Goal: Register for event/course

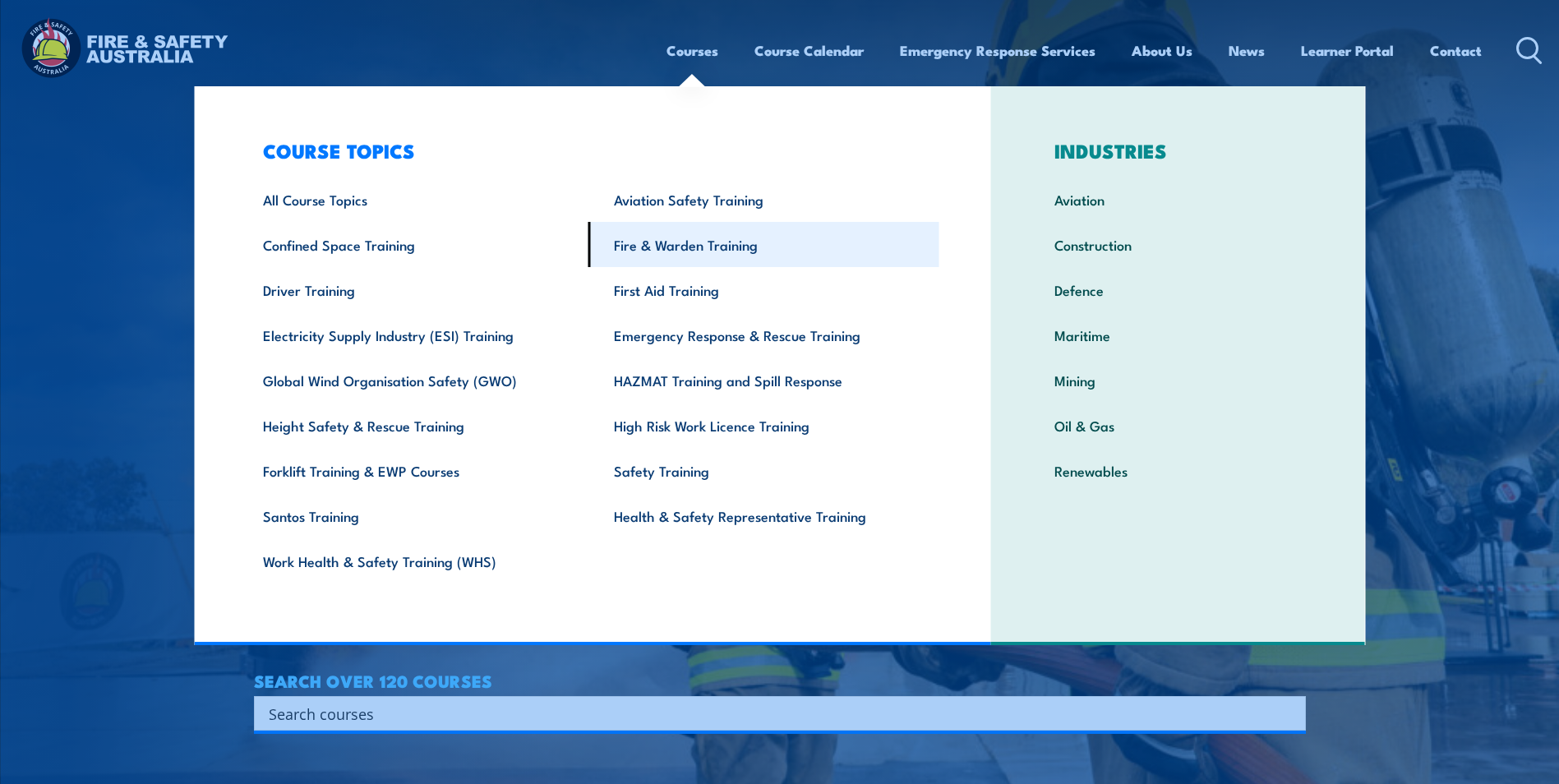
click at [668, 244] on link "Fire & Warden Training" at bounding box center [764, 244] width 351 height 45
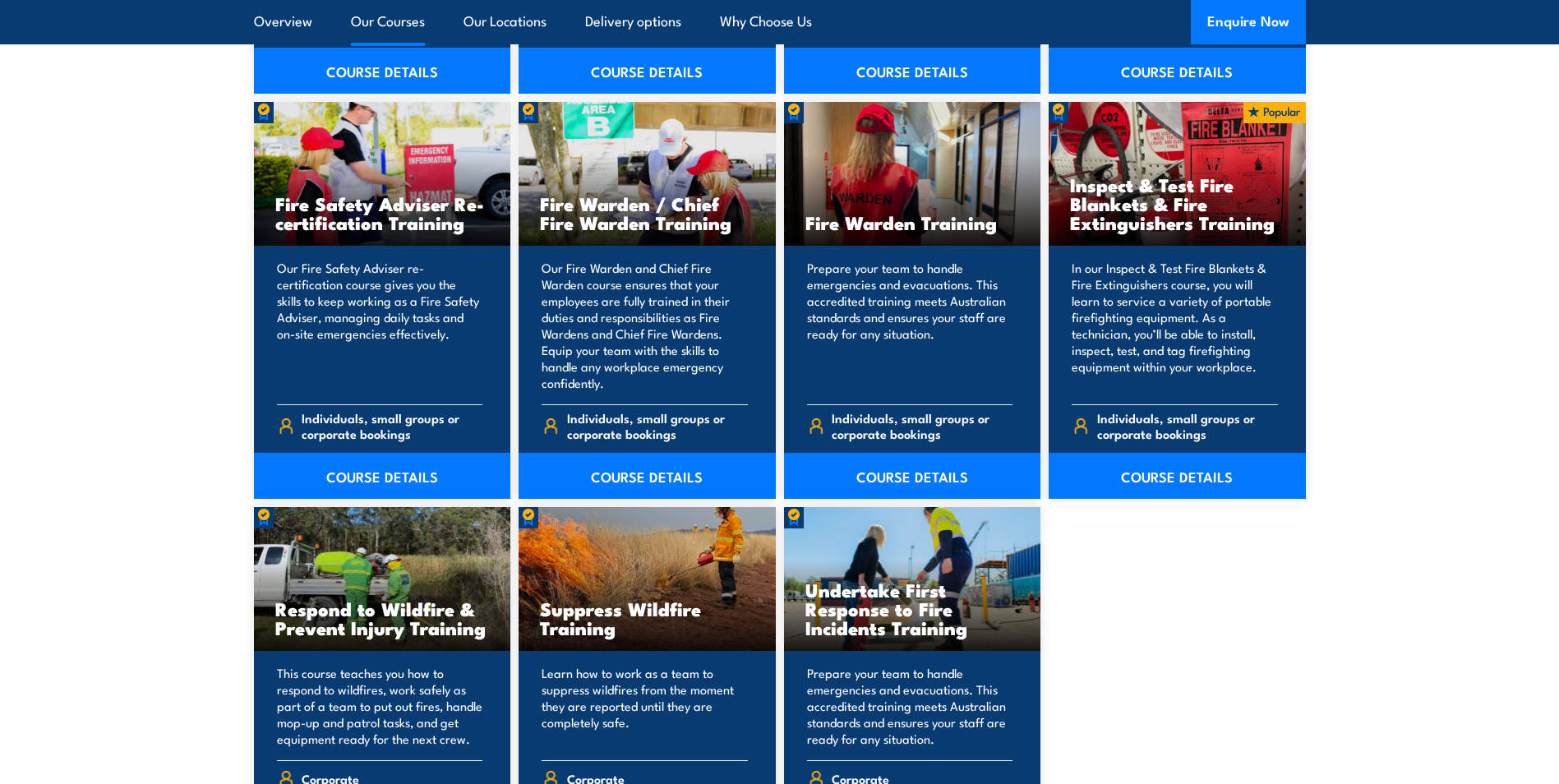
scroll to position [2219, 0]
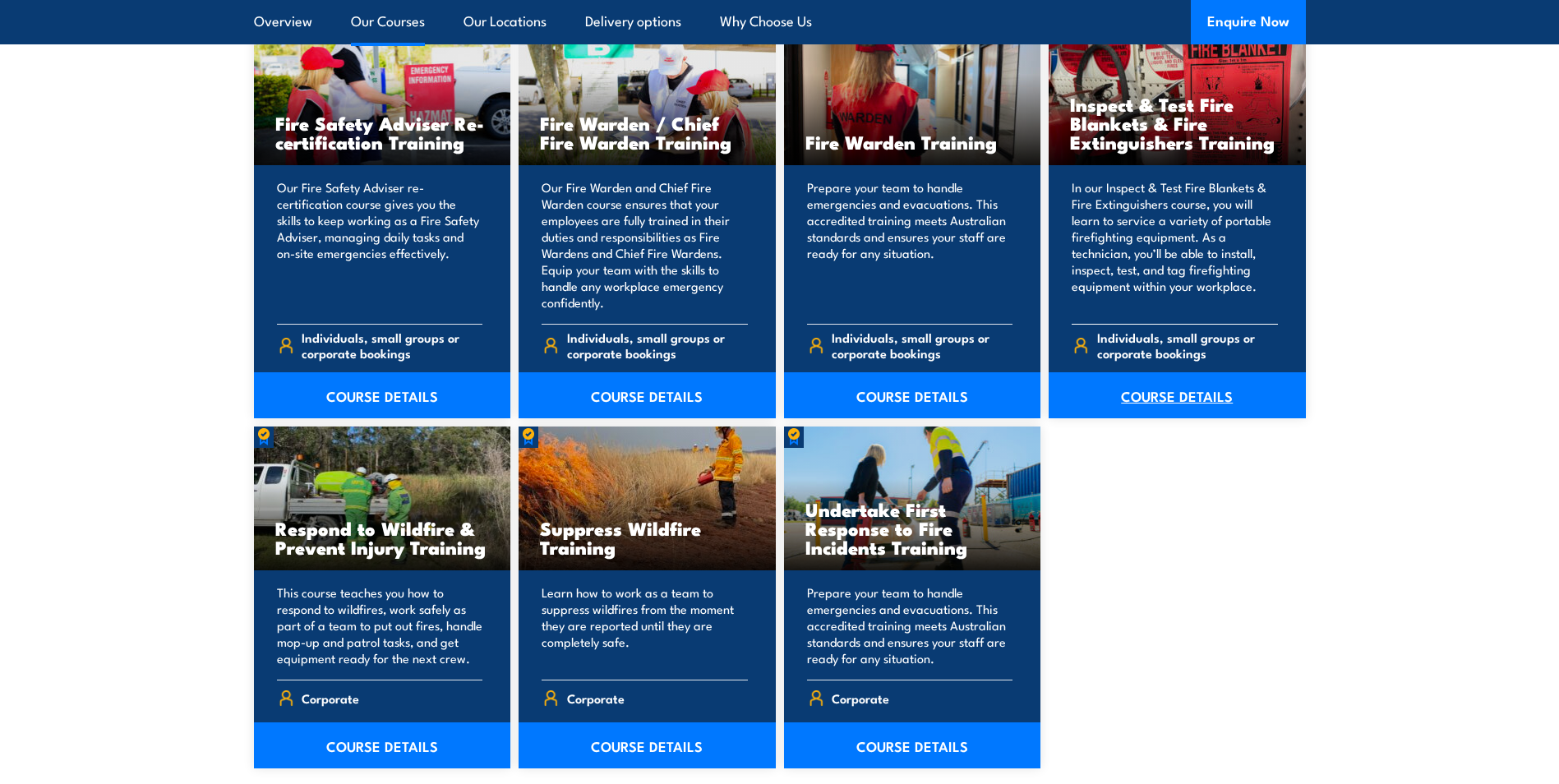
click at [1191, 404] on link "COURSE DETAILS" at bounding box center [1178, 395] width 257 height 46
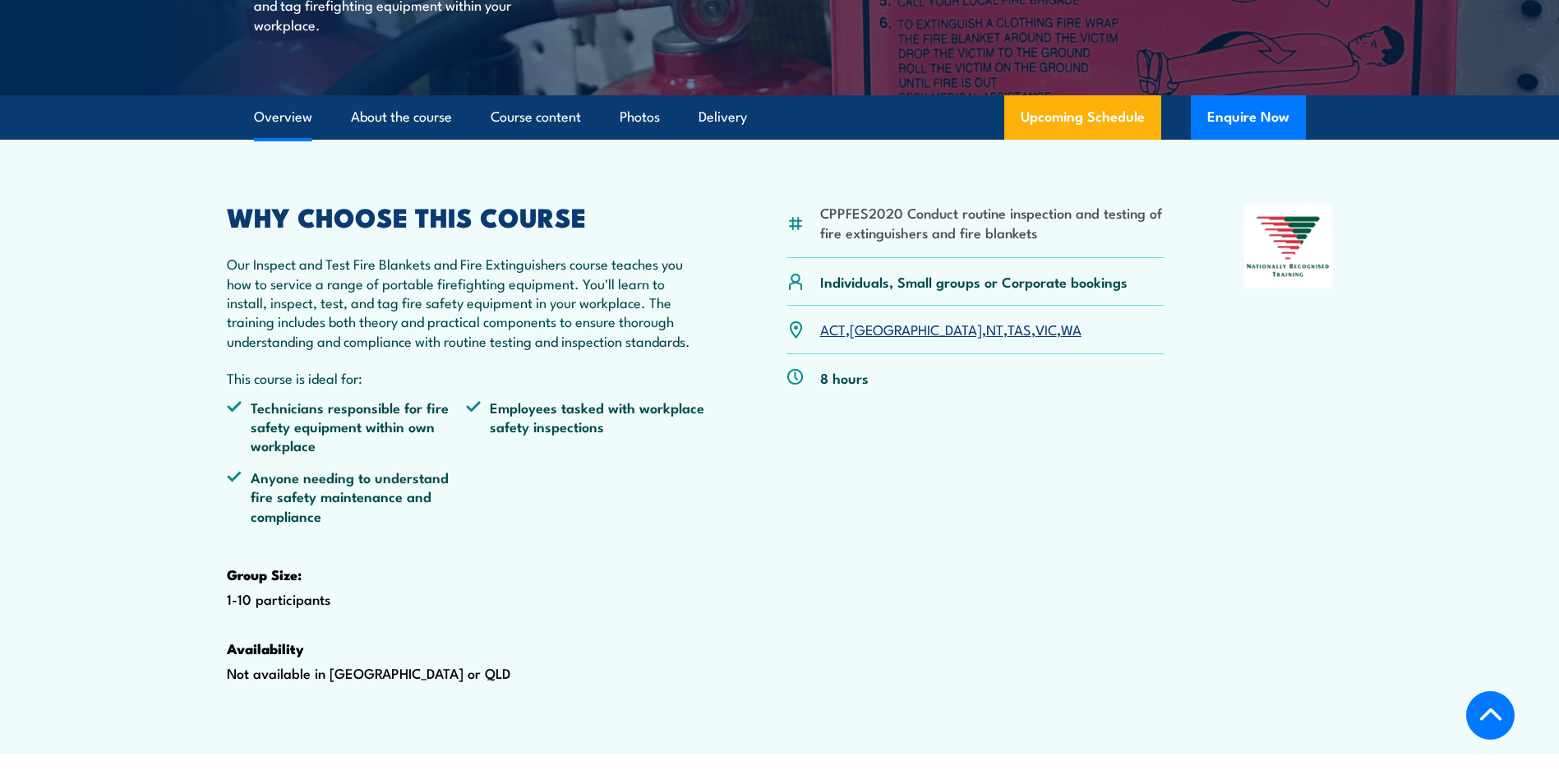
scroll to position [575, 0]
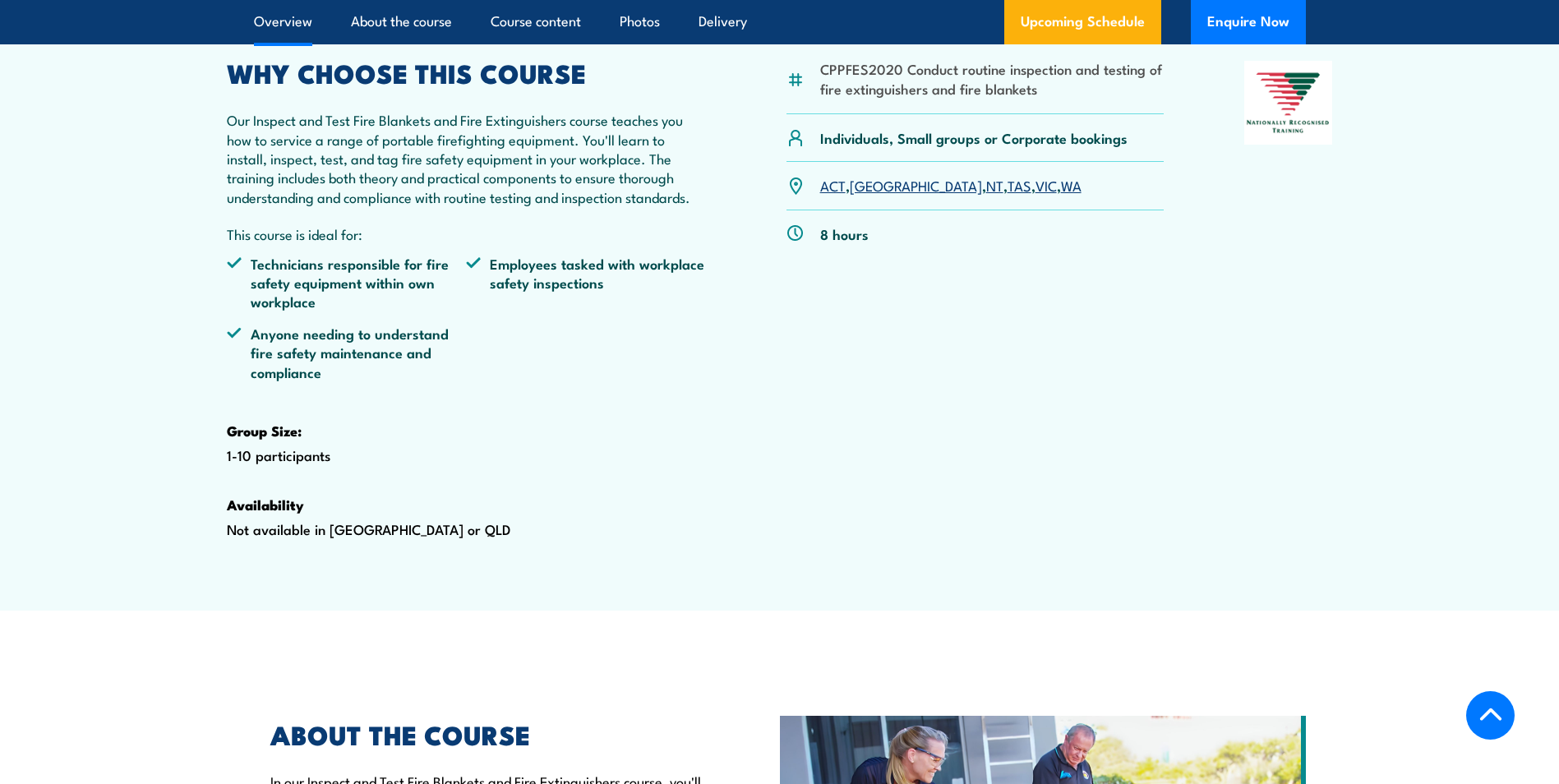
click at [1061, 194] on link "WA" at bounding box center [1071, 184] width 20 height 19
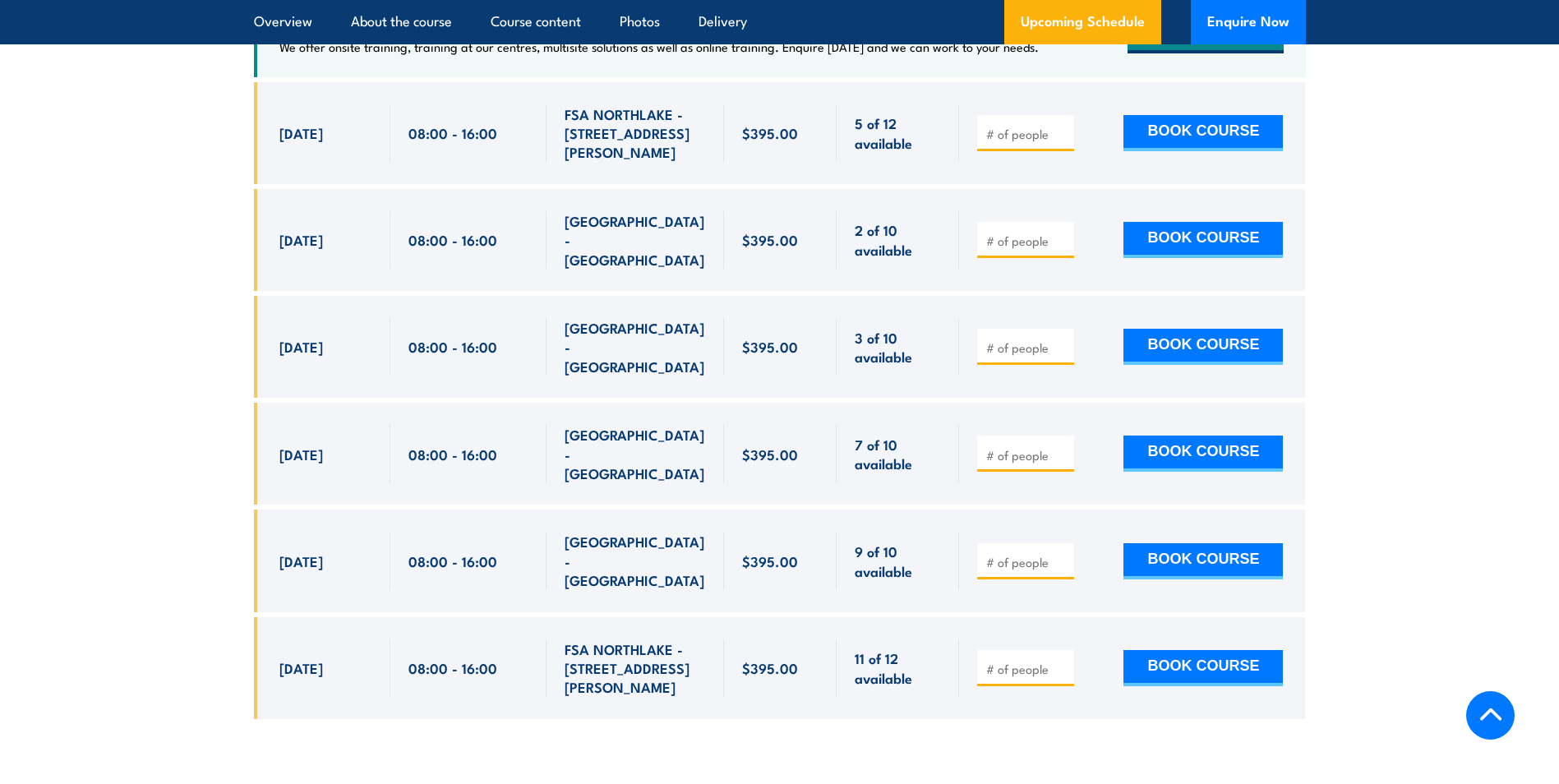
scroll to position [3216, 0]
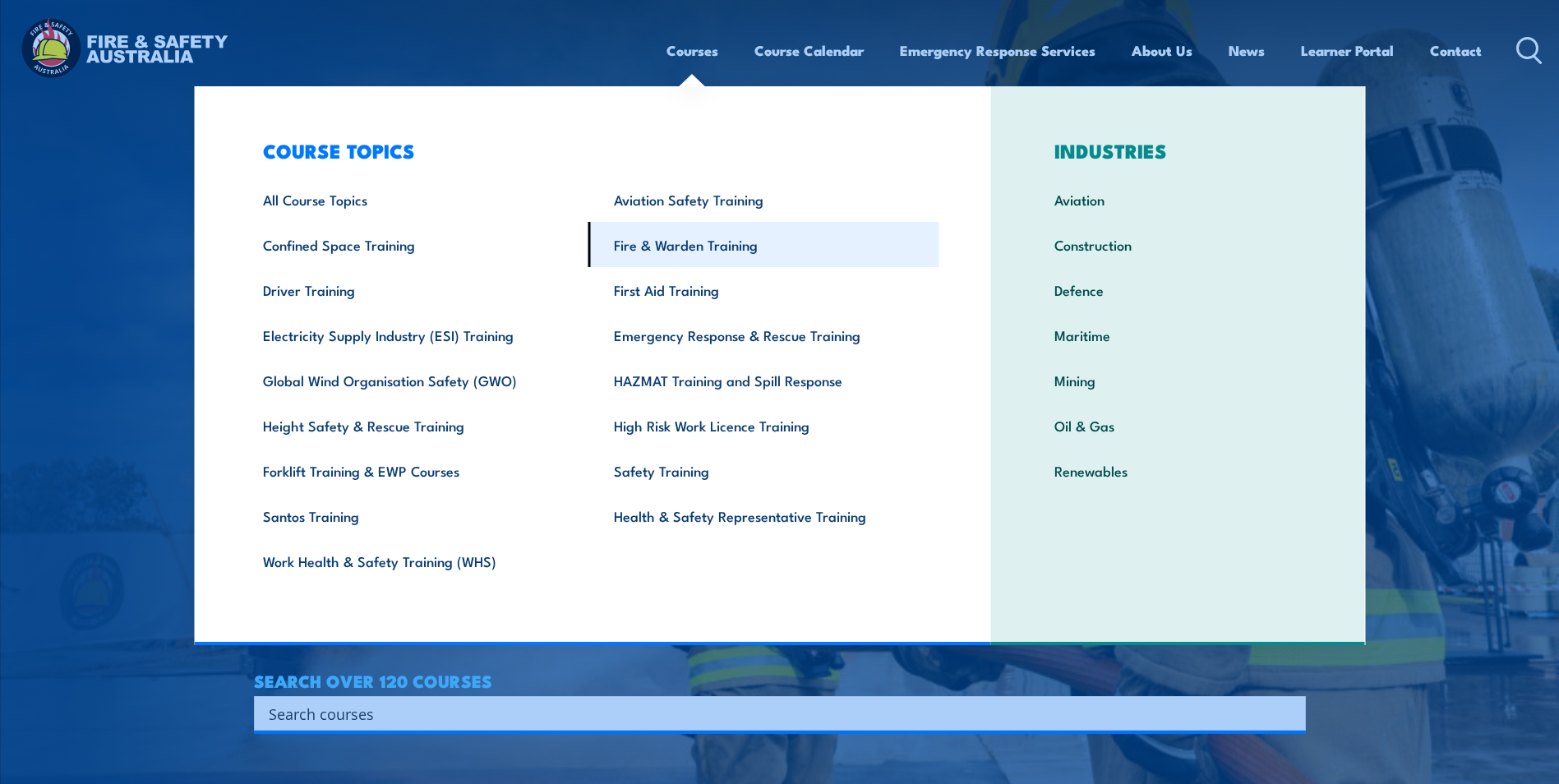
click at [671, 253] on link "Fire & Warden Training" at bounding box center [764, 244] width 351 height 45
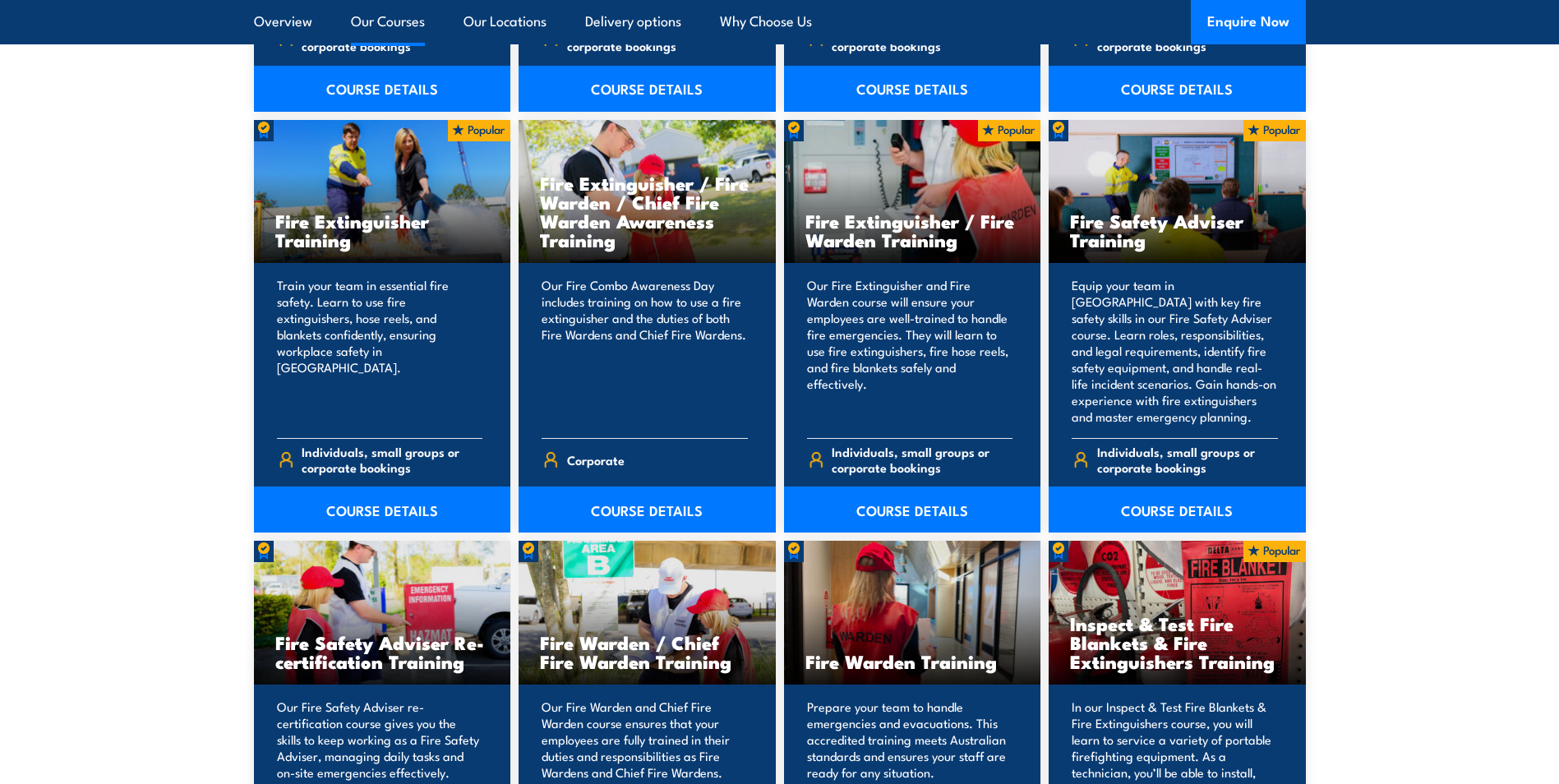
scroll to position [1972, 0]
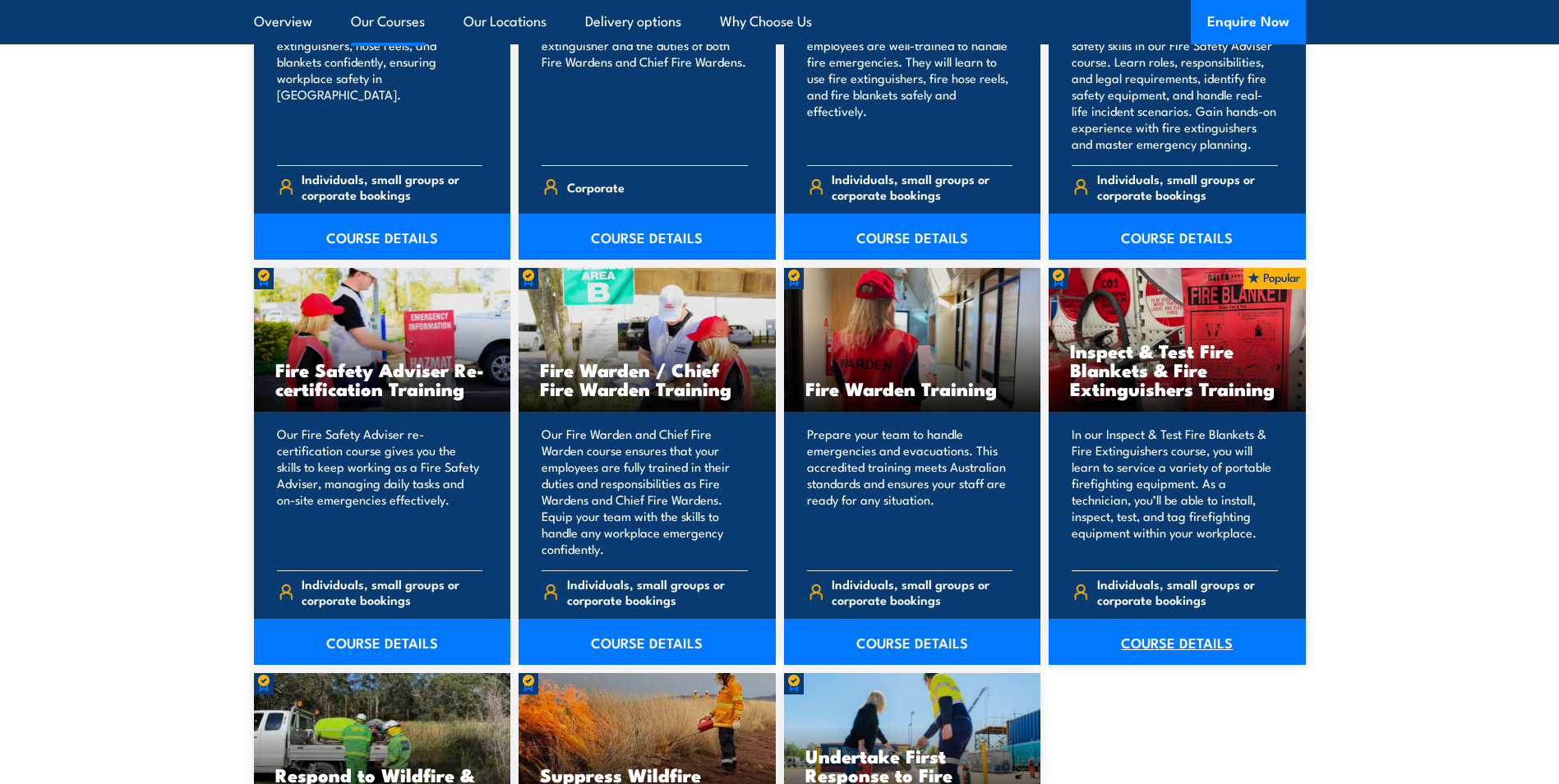
click at [1196, 641] on link "COURSE DETAILS" at bounding box center [1178, 641] width 257 height 46
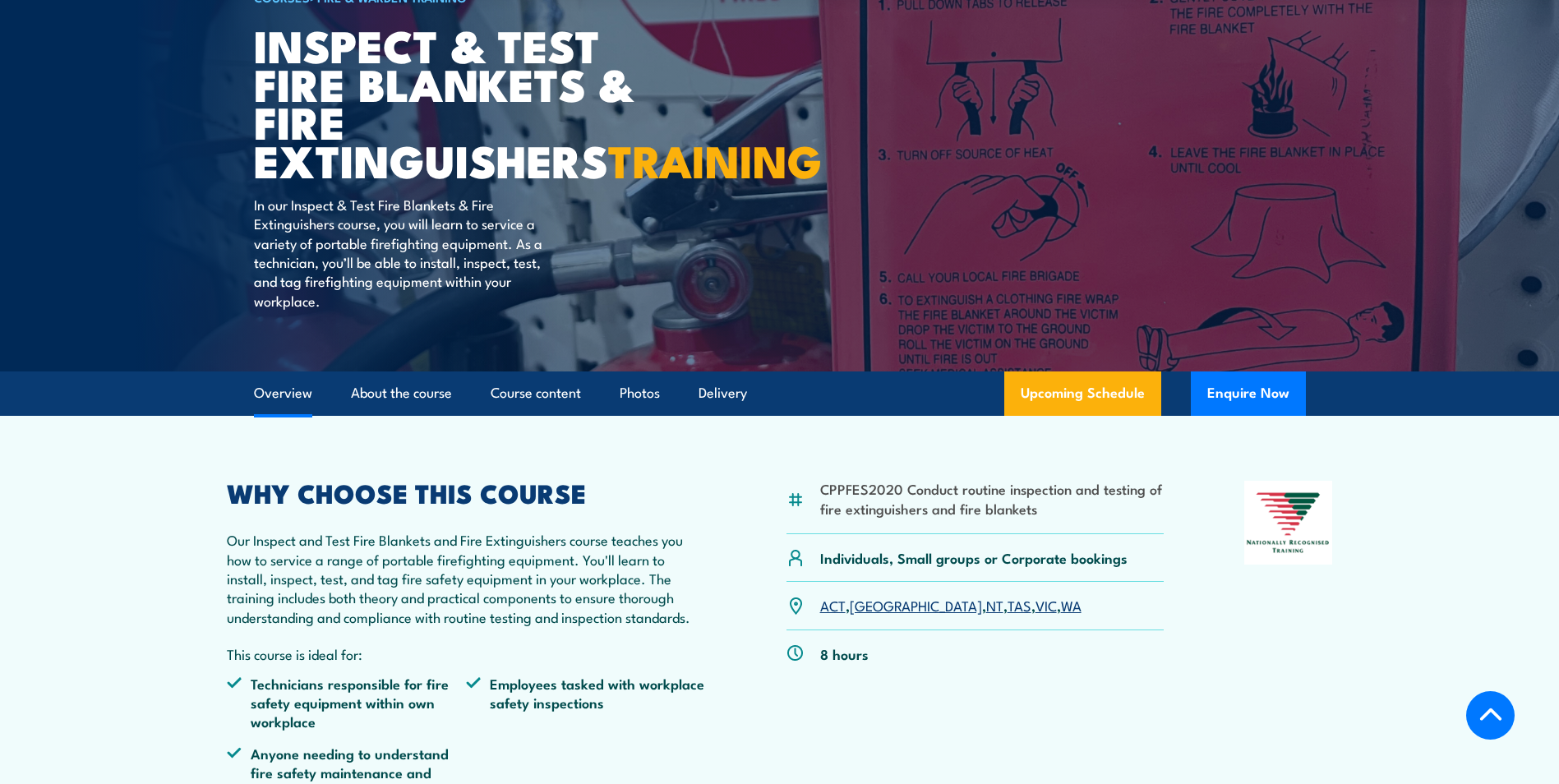
scroll to position [411, 0]
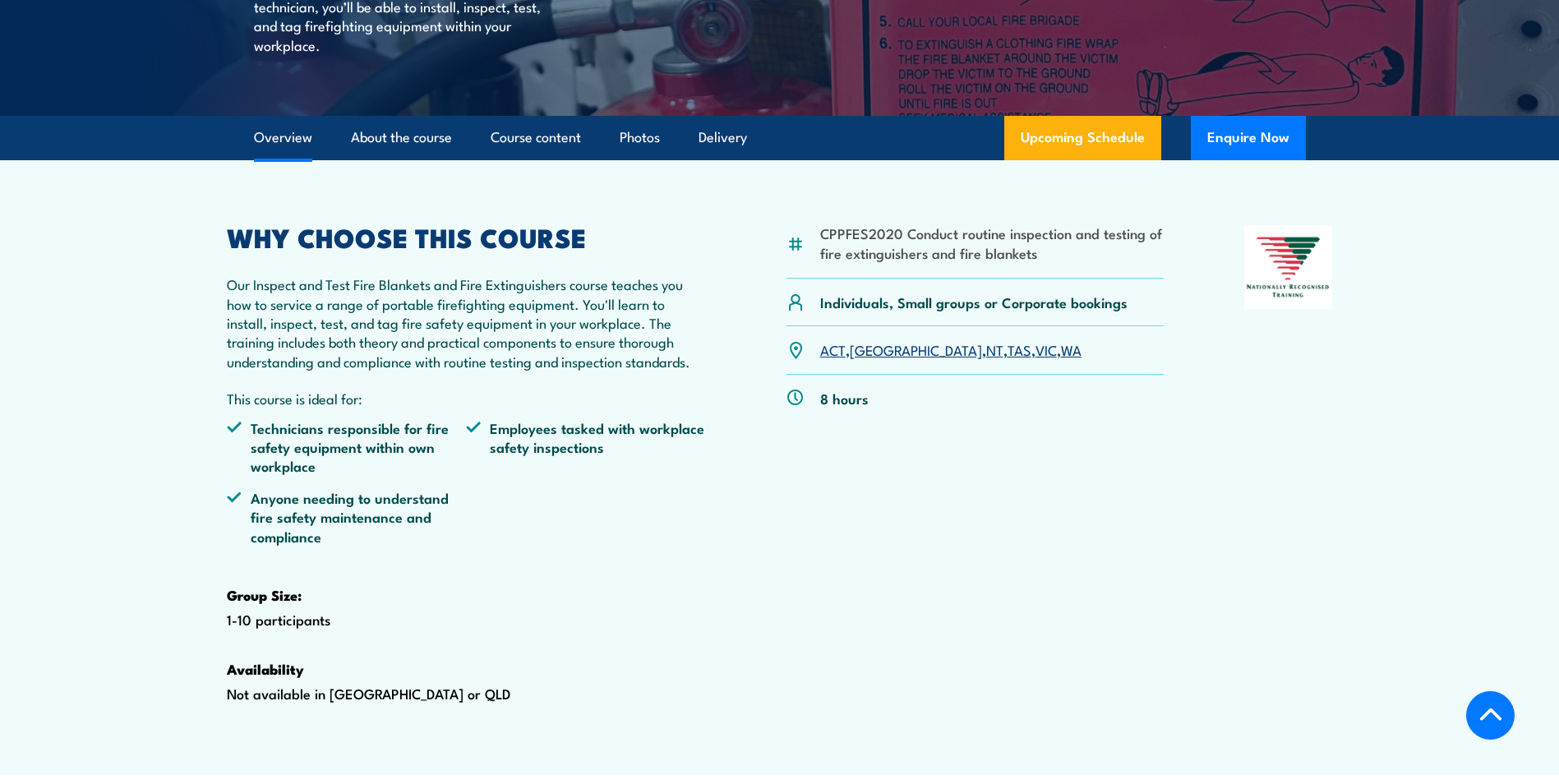
click at [1061, 359] on link "WA" at bounding box center [1071, 349] width 20 height 19
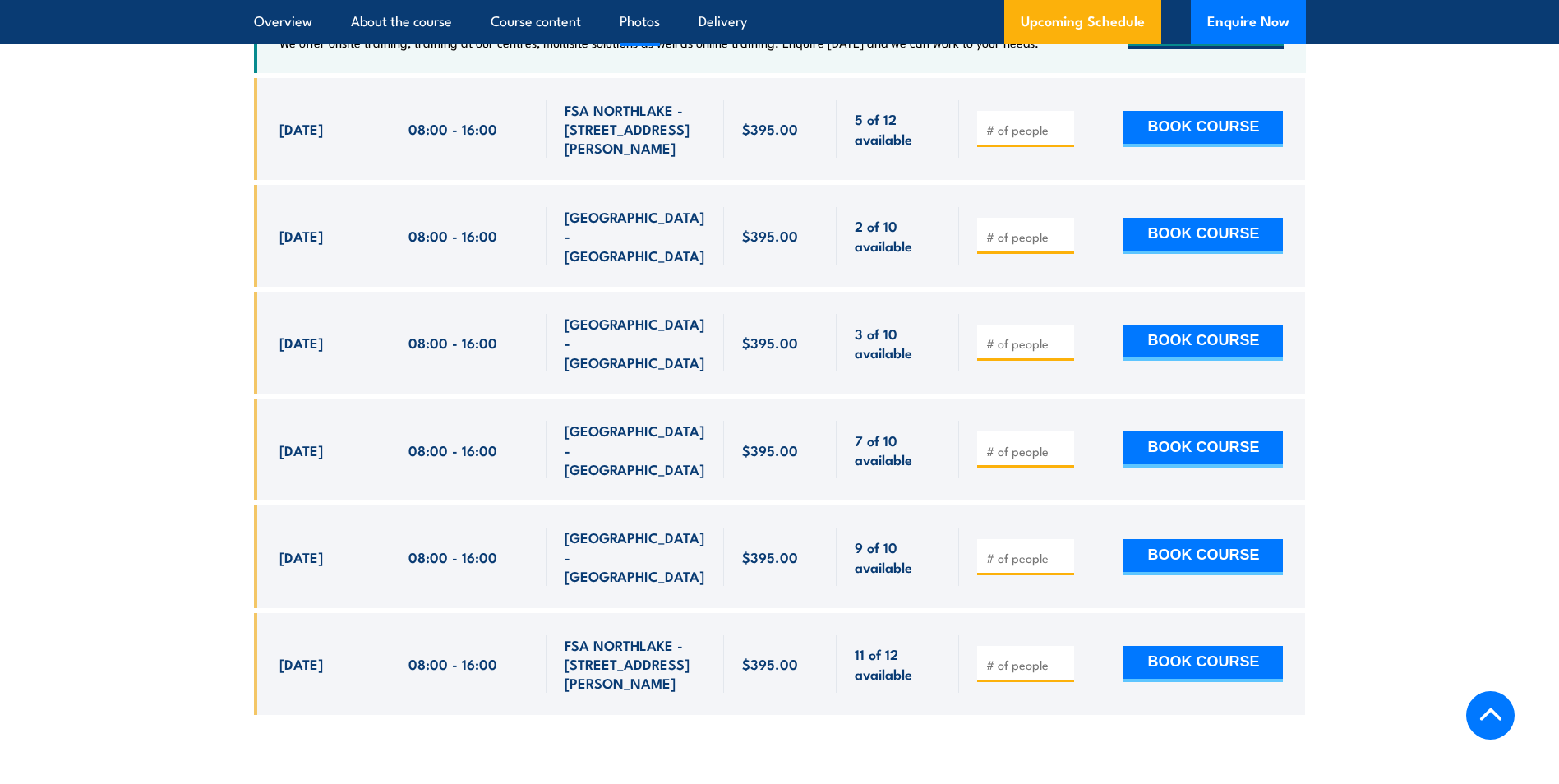
scroll to position [3216, 0]
